Goal: Task Accomplishment & Management: Complete application form

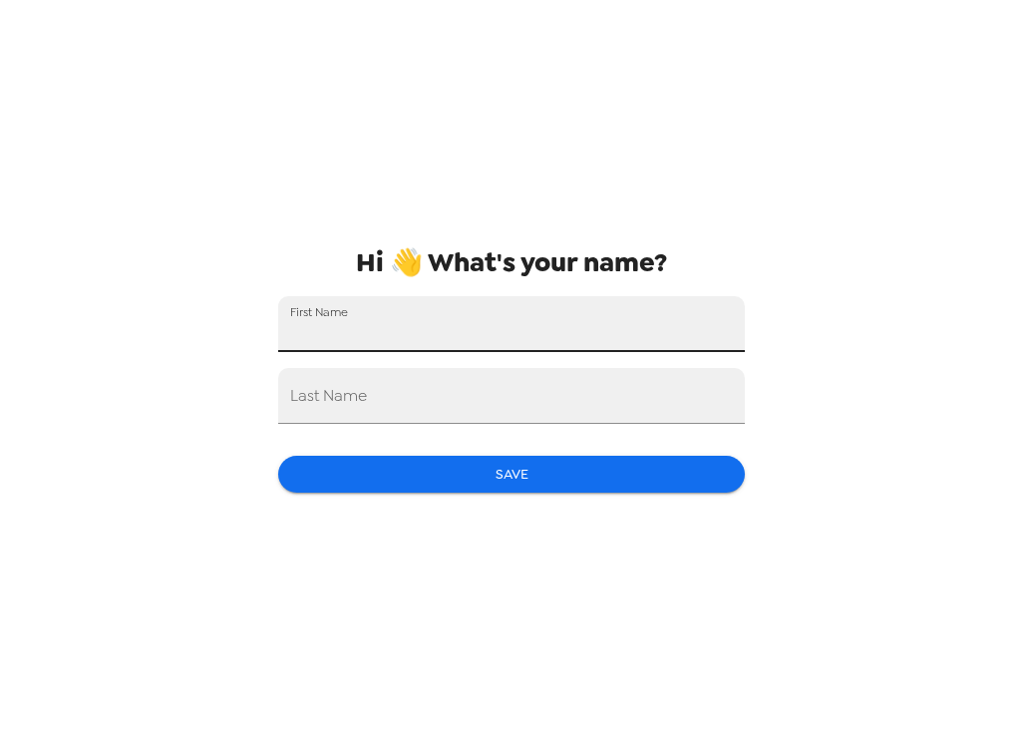
click at [362, 329] on input "First Name" at bounding box center [511, 324] width 466 height 56
type input "[PERSON_NAME]"
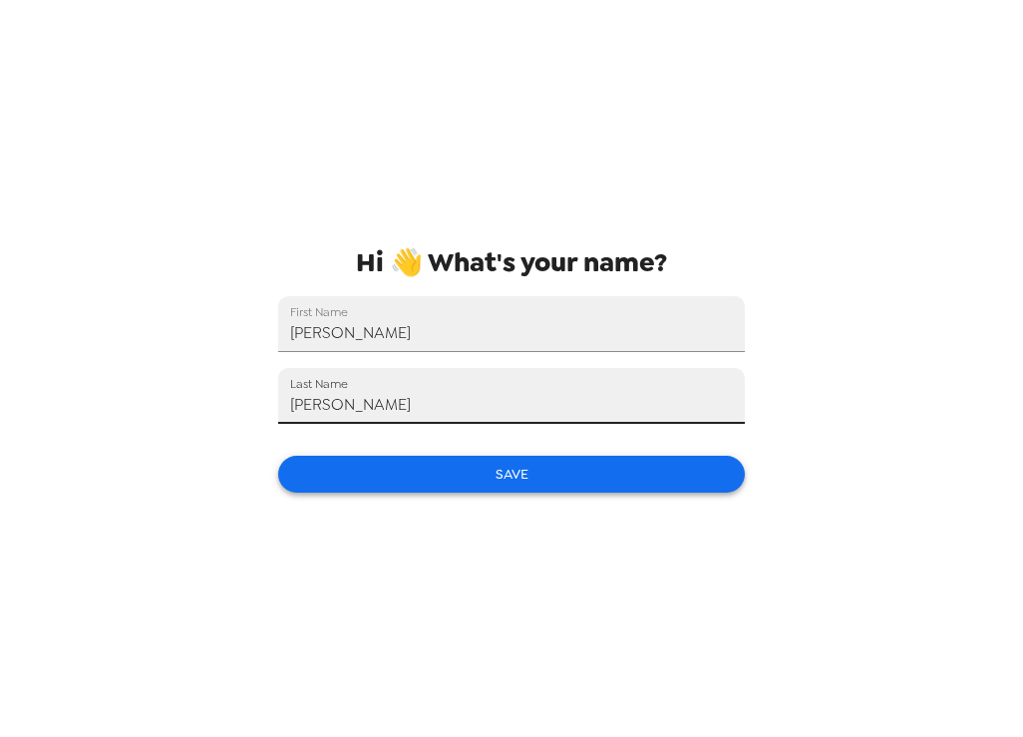
type input "[PERSON_NAME]"
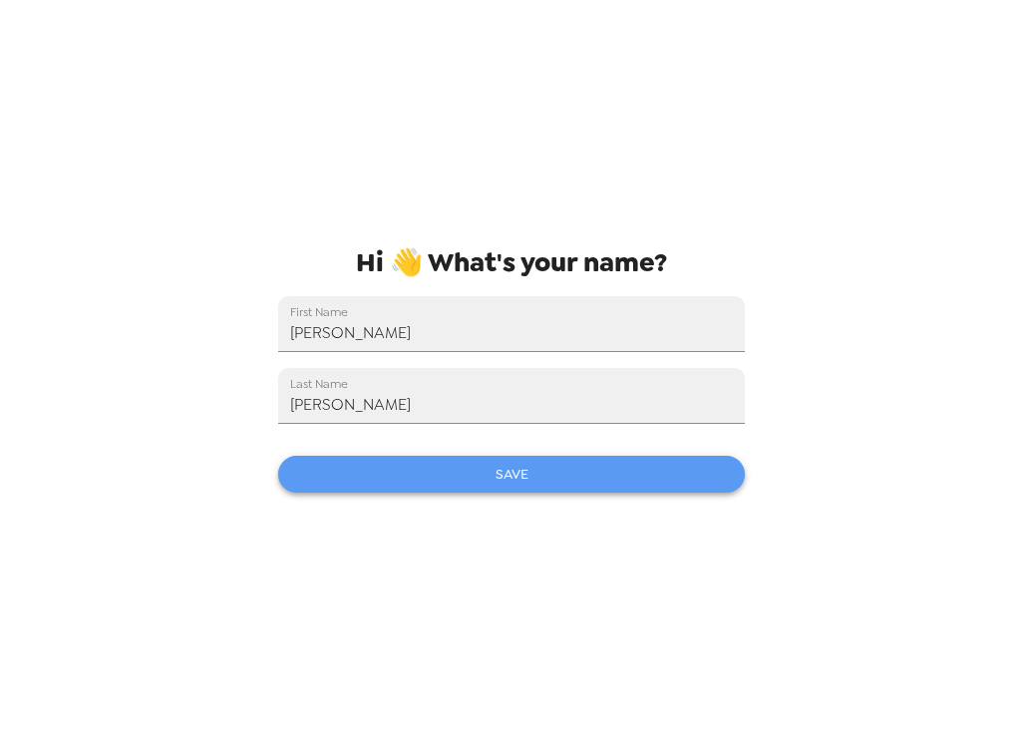
click at [485, 465] on button "Save" at bounding box center [511, 473] width 466 height 37
